Goal: Task Accomplishment & Management: Manage account settings

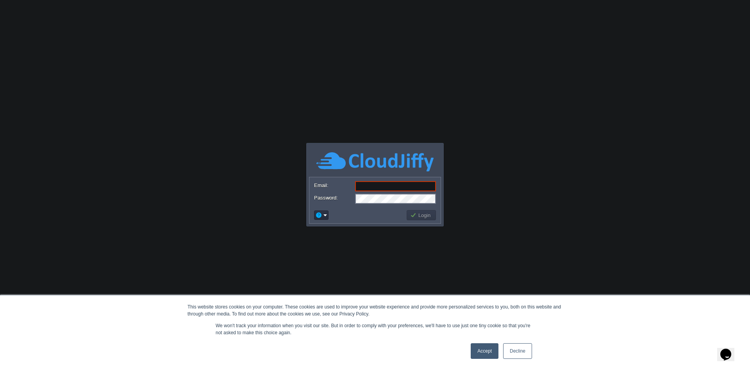
type input "[EMAIL_ADDRESS][DOMAIN_NAME]"
click at [478, 341] on div "Accept Decline" at bounding box center [502, 351] width 66 height 20
click at [479, 346] on link "Accept" at bounding box center [485, 352] width 28 height 16
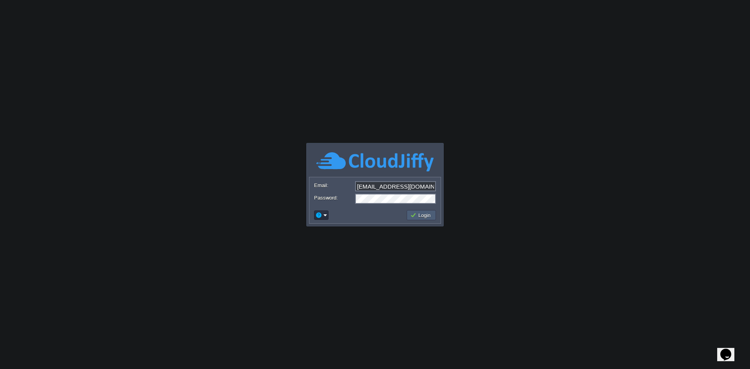
click at [425, 214] on button "Login" at bounding box center [421, 215] width 23 height 7
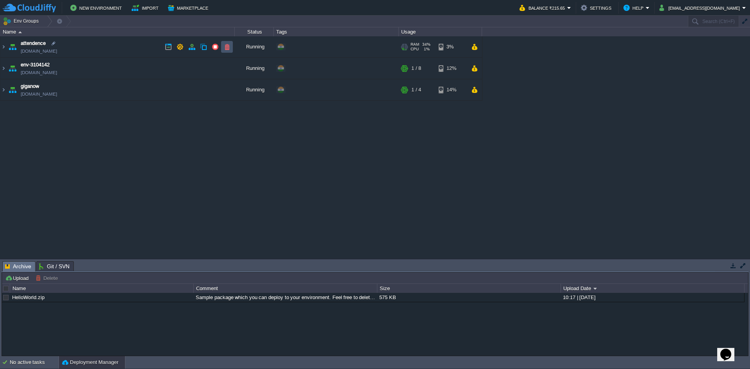
click at [229, 49] on button "button" at bounding box center [227, 46] width 7 height 7
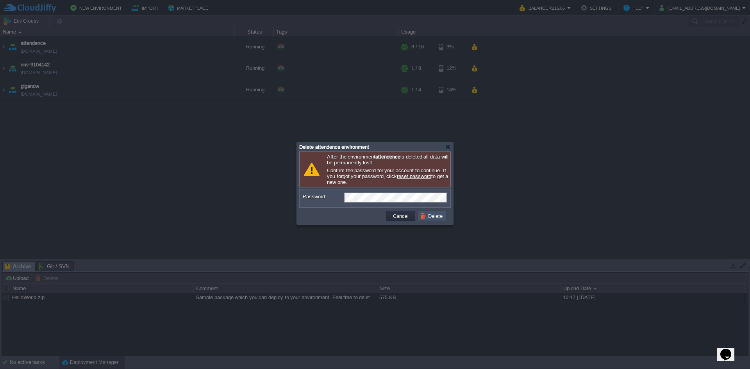
click at [421, 220] on button "Delete" at bounding box center [432, 216] width 25 height 7
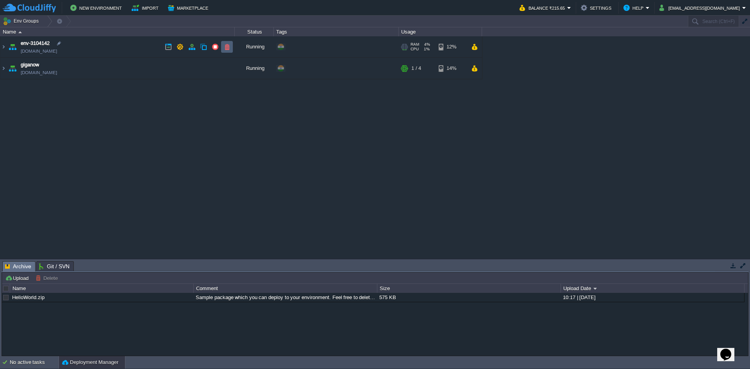
click at [231, 48] on td at bounding box center [227, 47] width 12 height 12
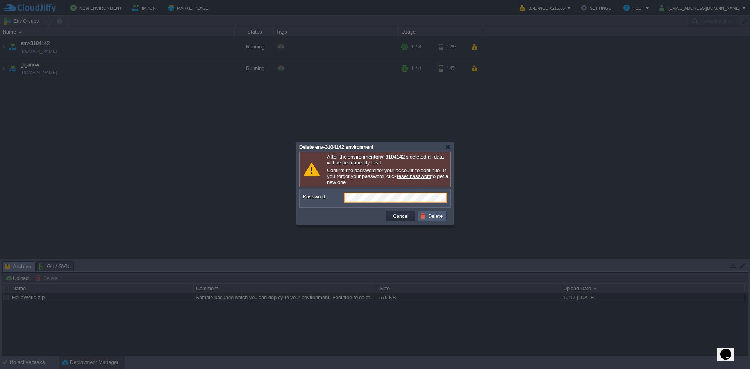
click at [427, 220] on button "Delete" at bounding box center [432, 216] width 25 height 7
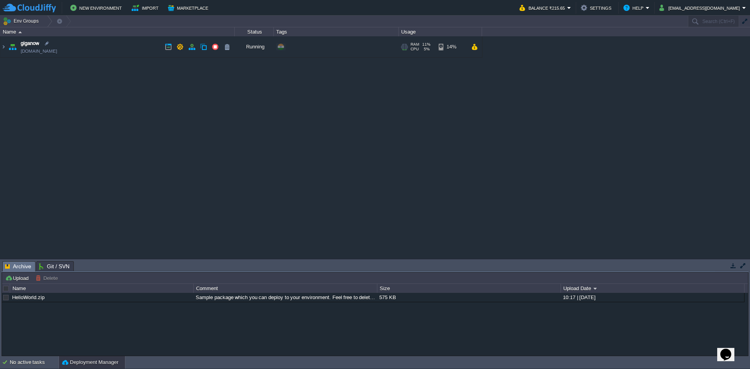
click at [56, 49] on link "[DOMAIN_NAME]" at bounding box center [39, 51] width 36 height 8
click at [224, 44] on button "button" at bounding box center [227, 46] width 7 height 7
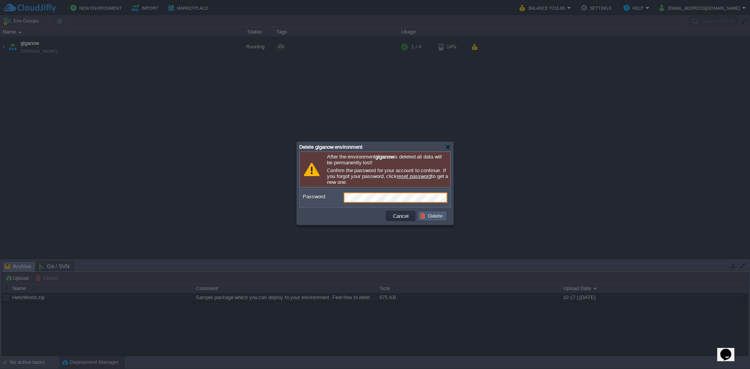
click at [439, 215] on button "Delete" at bounding box center [432, 216] width 25 height 7
click at [406, 215] on button "Cancel" at bounding box center [401, 216] width 20 height 7
